Goal: Task Accomplishment & Management: Manage account settings

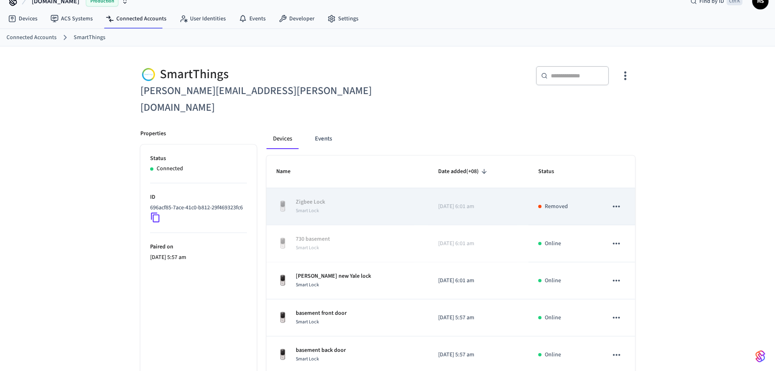
scroll to position [76, 0]
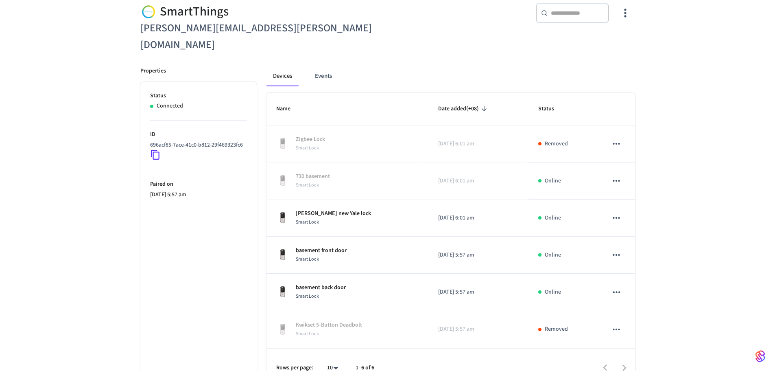
click at [330, 351] on body "[DOMAIN_NAME] Production Find by ID Ctrl K HS Devices ACS Systems Connected Acc…" at bounding box center [387, 156] width 775 height 464
click at [330, 350] on li "All" at bounding box center [330, 347] width 22 height 22
type input "**"
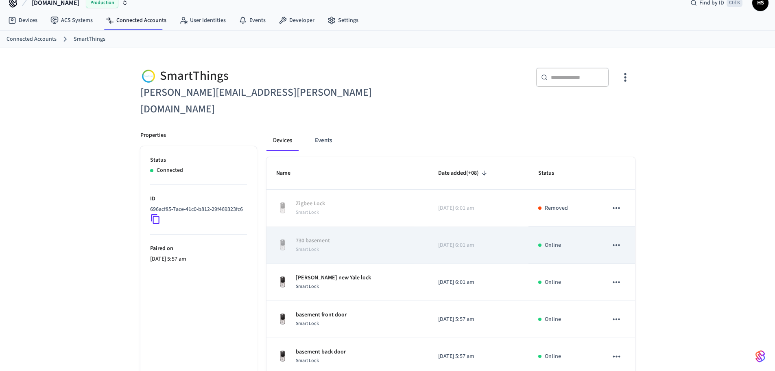
scroll to position [0, 0]
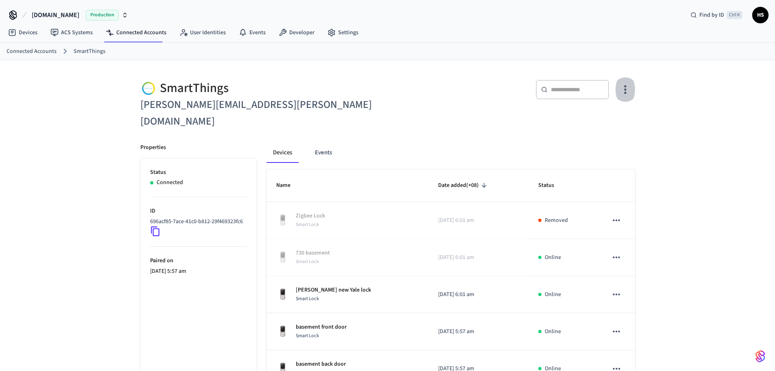
click at [624, 94] on icon "button" at bounding box center [625, 89] width 13 height 13
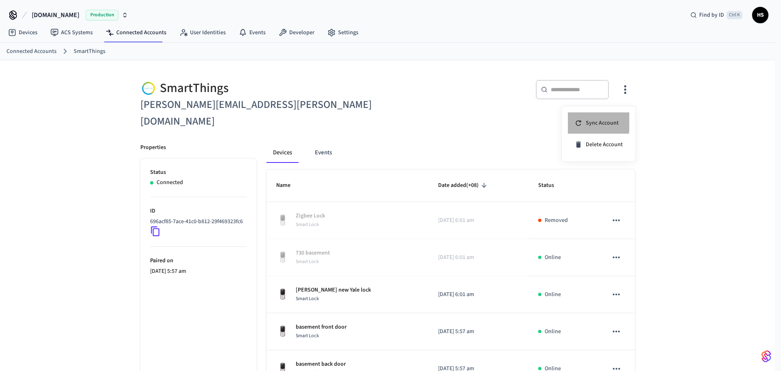
click at [585, 121] on div "Sync Account" at bounding box center [596, 123] width 44 height 8
click at [332, 275] on div at bounding box center [390, 185] width 781 height 371
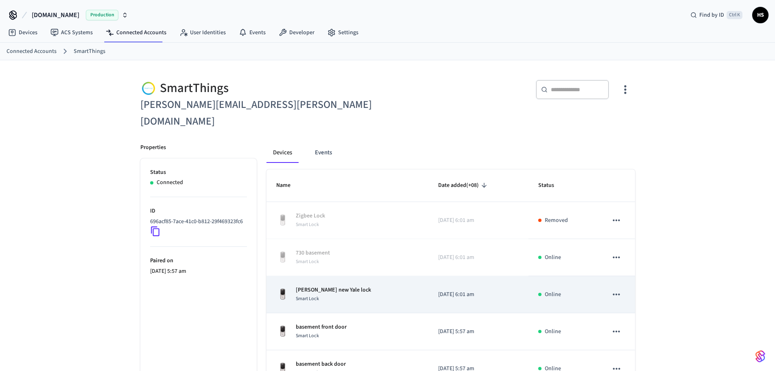
click at [323, 294] on div "Smart Lock" at bounding box center [333, 298] width 75 height 9
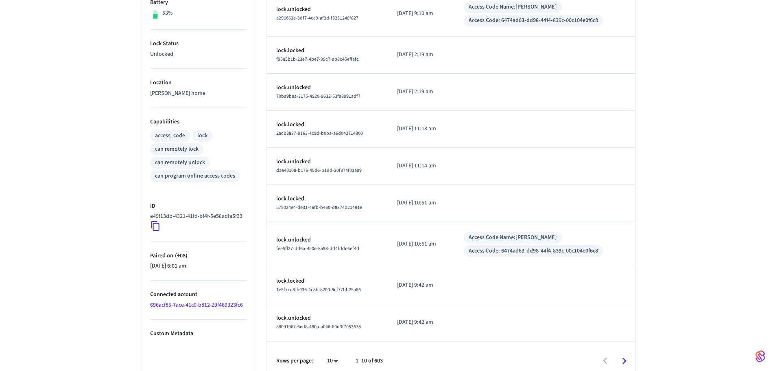
scroll to position [233, 0]
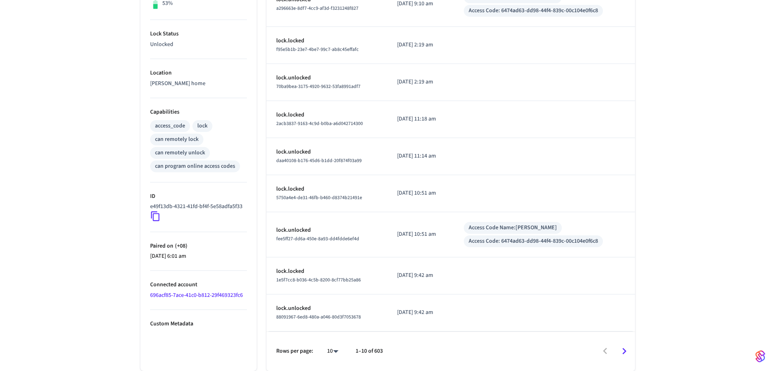
click at [227, 299] on link "696acf85-7ace-41c0-b812-29f469323fc6" at bounding box center [196, 295] width 93 height 8
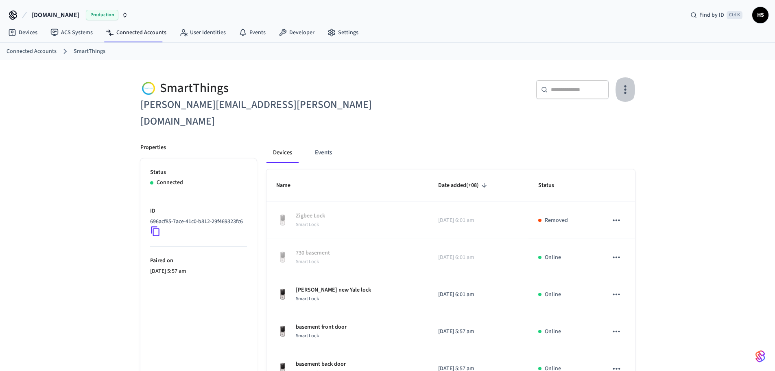
click at [624, 96] on button "button" at bounding box center [624, 89] width 19 height 33
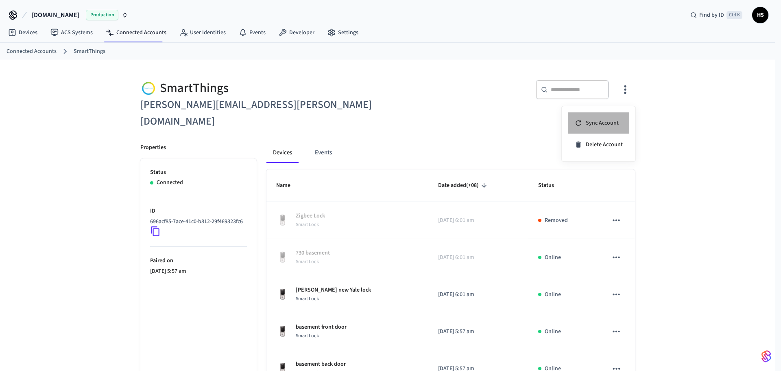
click at [601, 118] on li "Sync Account" at bounding box center [598, 123] width 61 height 22
click at [435, 120] on div at bounding box center [390, 185] width 781 height 371
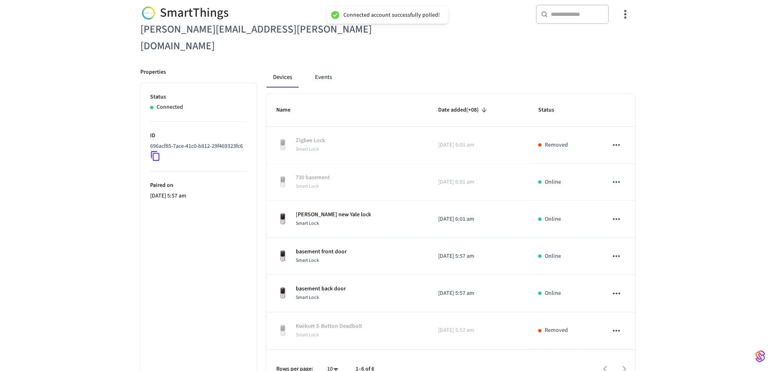
scroll to position [76, 0]
click at [335, 349] on body "Connected account successfully polled! [DOMAIN_NAME] Production Find by ID Ctrl…" at bounding box center [390, 156] width 781 height 464
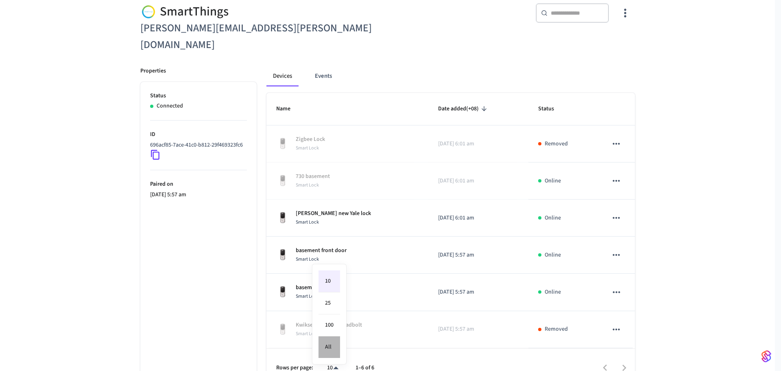
click at [329, 347] on li "All" at bounding box center [330, 347] width 22 height 22
type input "**"
click at [329, 349] on body "[DOMAIN_NAME] Production Find by ID Ctrl K HS Devices ACS Systems Connected Acc…" at bounding box center [387, 156] width 775 height 464
click at [325, 343] on li "All" at bounding box center [330, 347] width 22 height 22
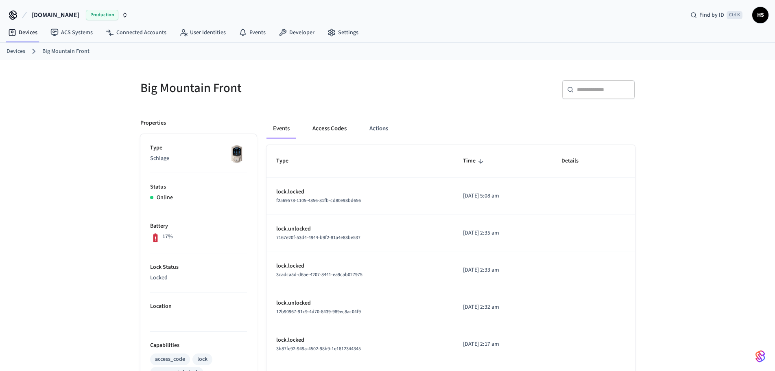
click at [324, 126] on button "Access Codes" at bounding box center [329, 129] width 47 height 20
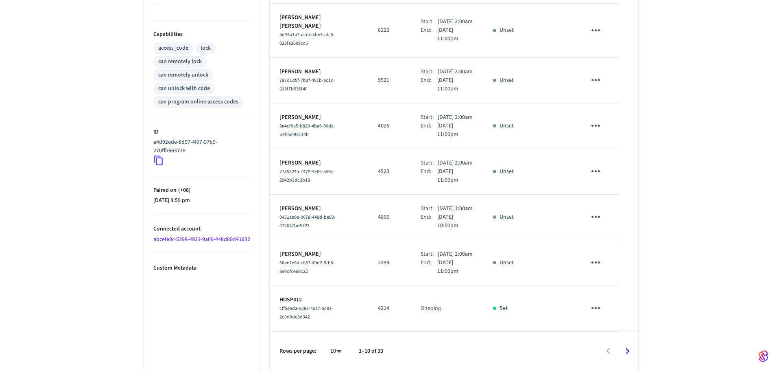
scroll to position [379, 0]
click at [337, 349] on body "Hospitable.com Production Find by ID Ctrl K HS Devices ACS Systems Connected Ac…" at bounding box center [387, 29] width 775 height 681
click at [334, 345] on li "All" at bounding box center [330, 347] width 22 height 22
type input "**"
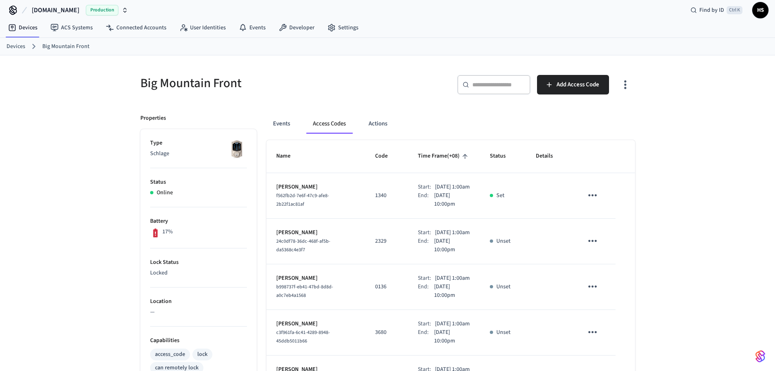
scroll to position [0, 0]
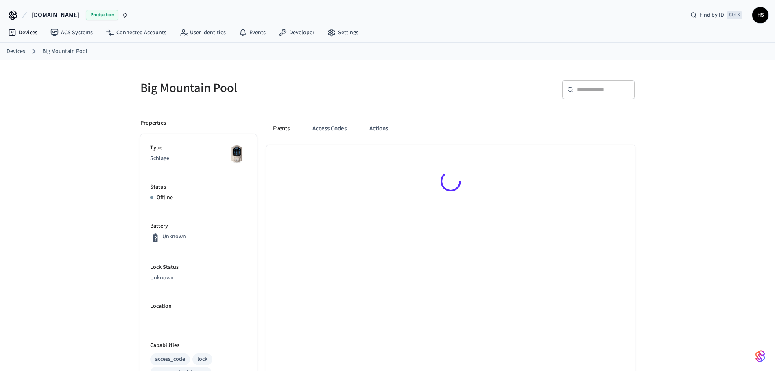
click at [329, 147] on div at bounding box center [450, 182] width 369 height 75
click at [339, 135] on button "Access Codes" at bounding box center [329, 129] width 47 height 20
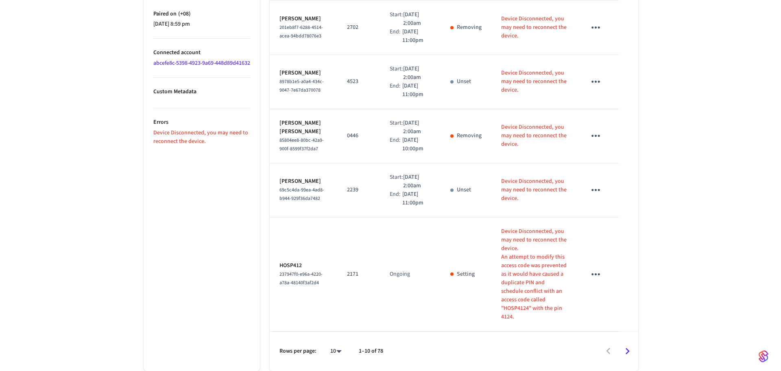
scroll to position [494, 0]
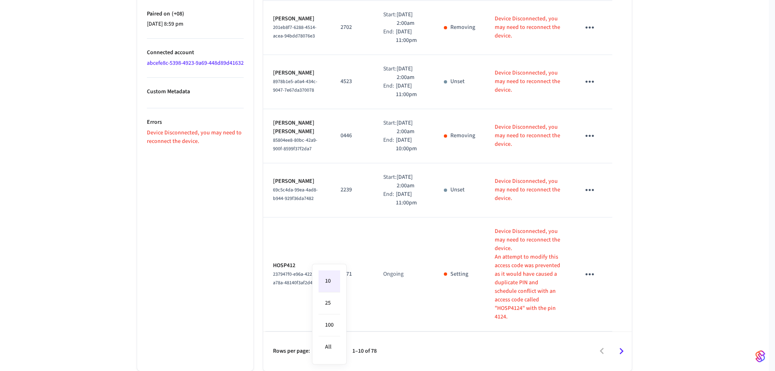
drag, startPoint x: 334, startPoint y: 348, endPoint x: 359, endPoint y: 330, distance: 30.6
click at [334, 348] on li "All" at bounding box center [330, 347] width 22 height 22
type input "**"
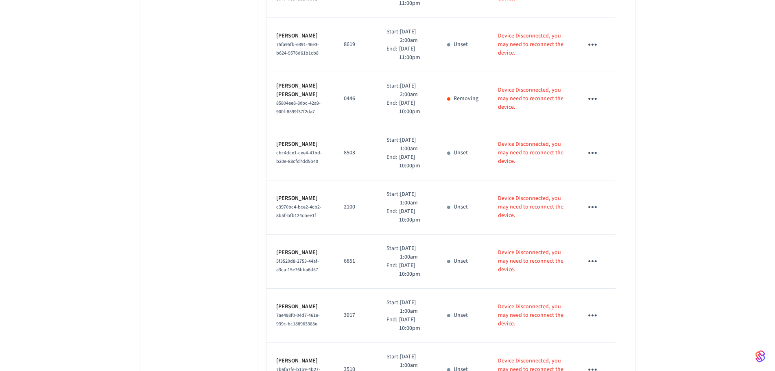
scroll to position [3683, 0]
